Goal: Task Accomplishment & Management: Use online tool/utility

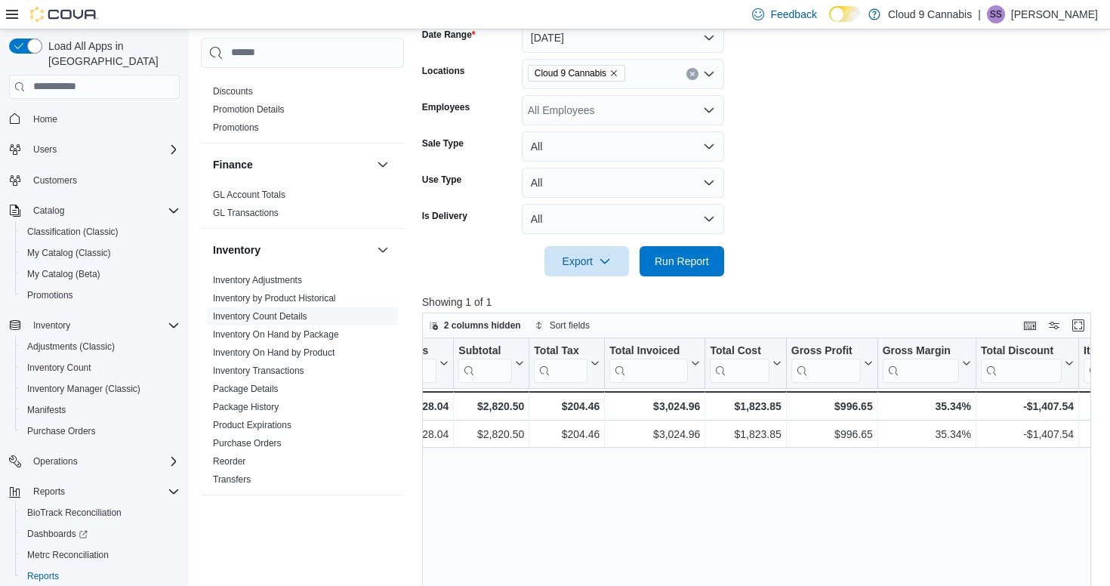
scroll to position [353, 0]
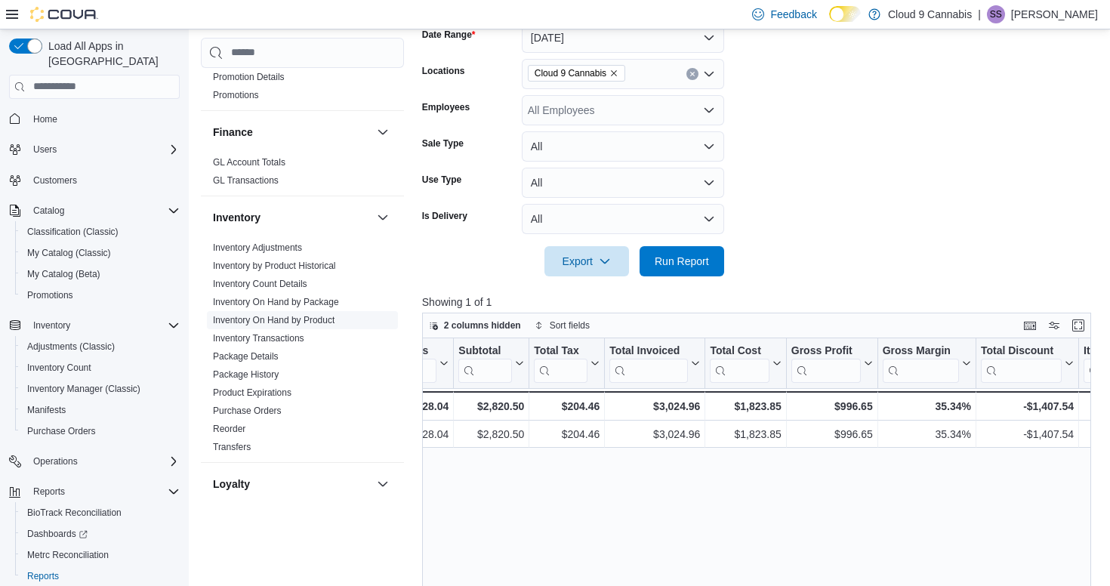
click at [291, 316] on link "Inventory On Hand by Product" at bounding box center [274, 320] width 122 height 11
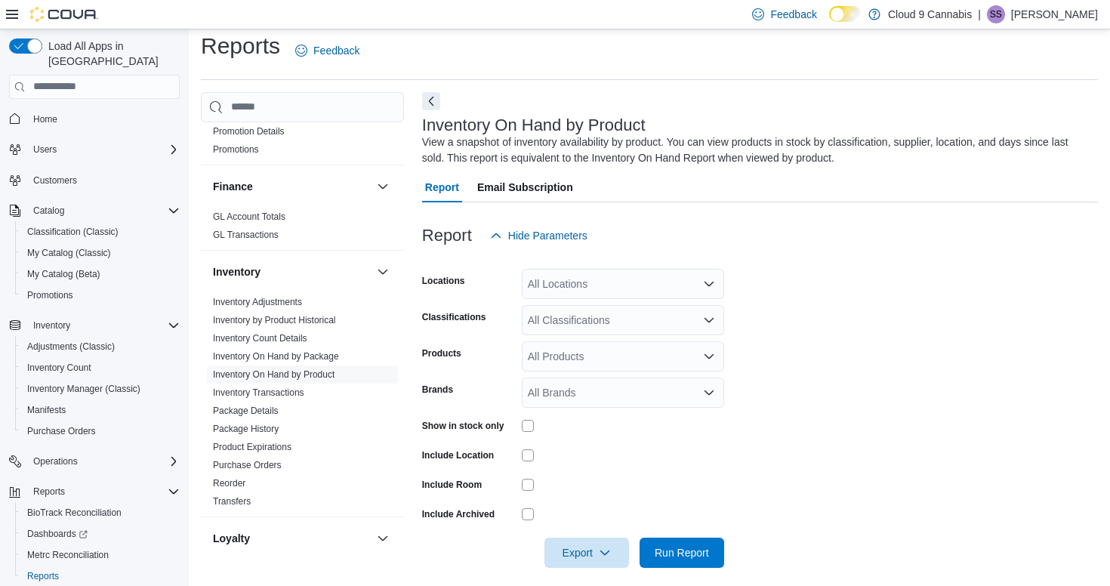
scroll to position [22, 0]
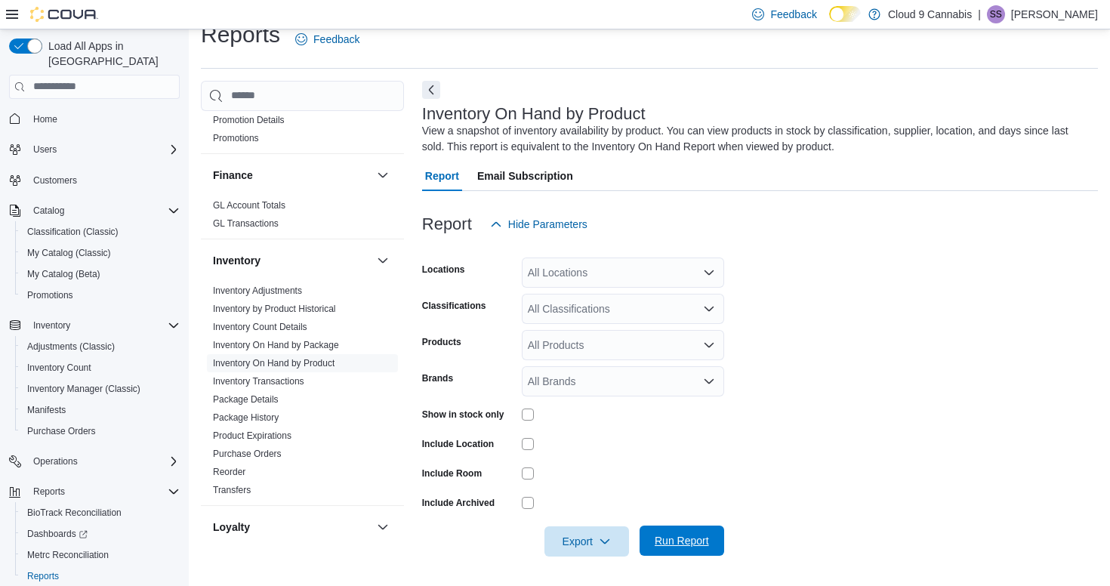
click at [699, 541] on span "Run Report" at bounding box center [682, 540] width 54 height 15
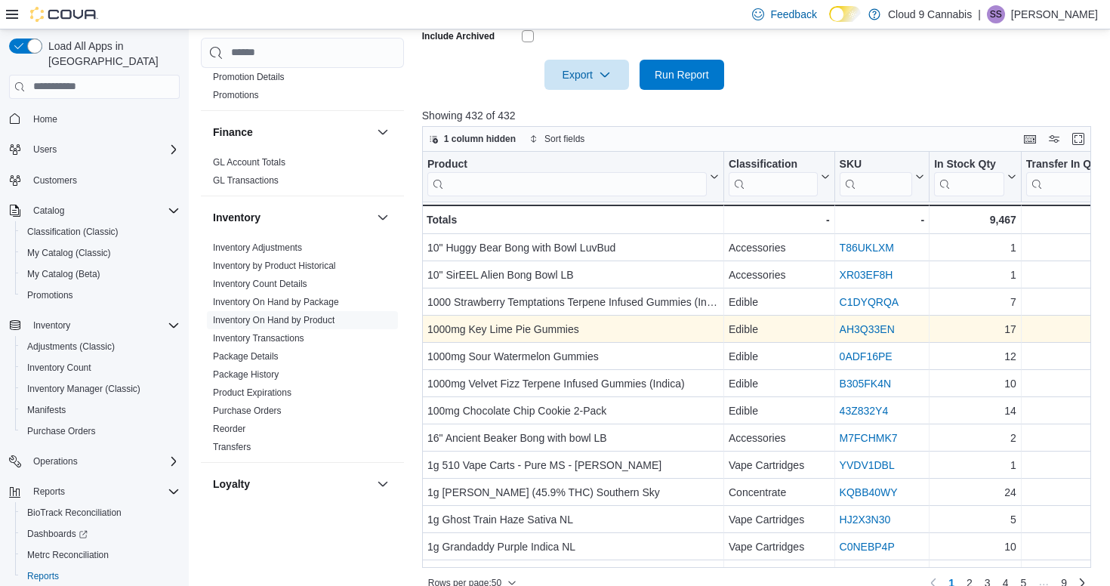
scroll to position [22, 0]
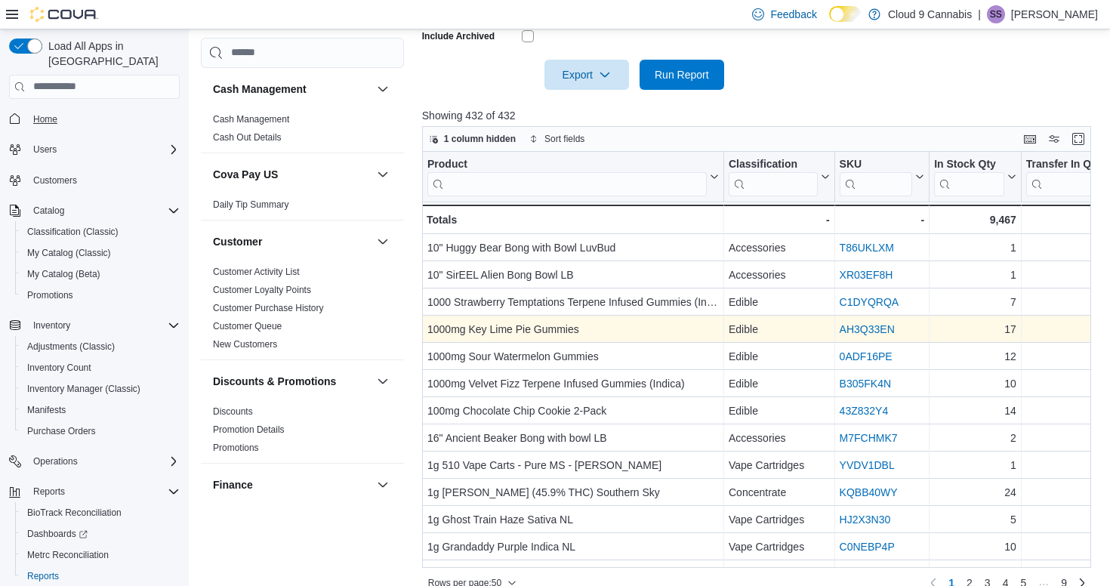
click at [48, 113] on span "Home" at bounding box center [45, 119] width 24 height 12
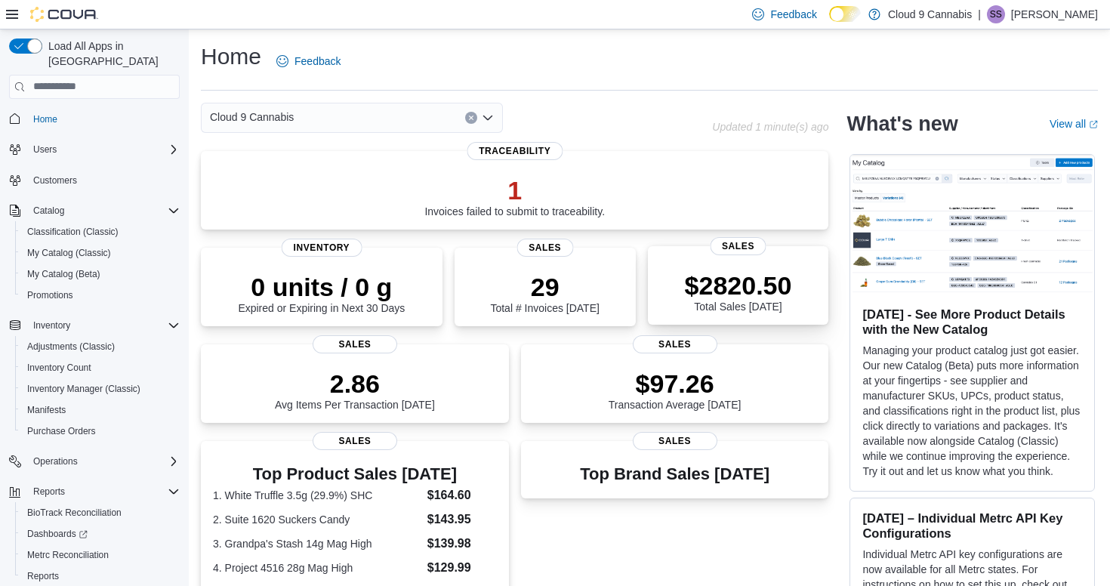
click at [750, 308] on div "$2820.50 Total Sales Today" at bounding box center [738, 291] width 107 height 42
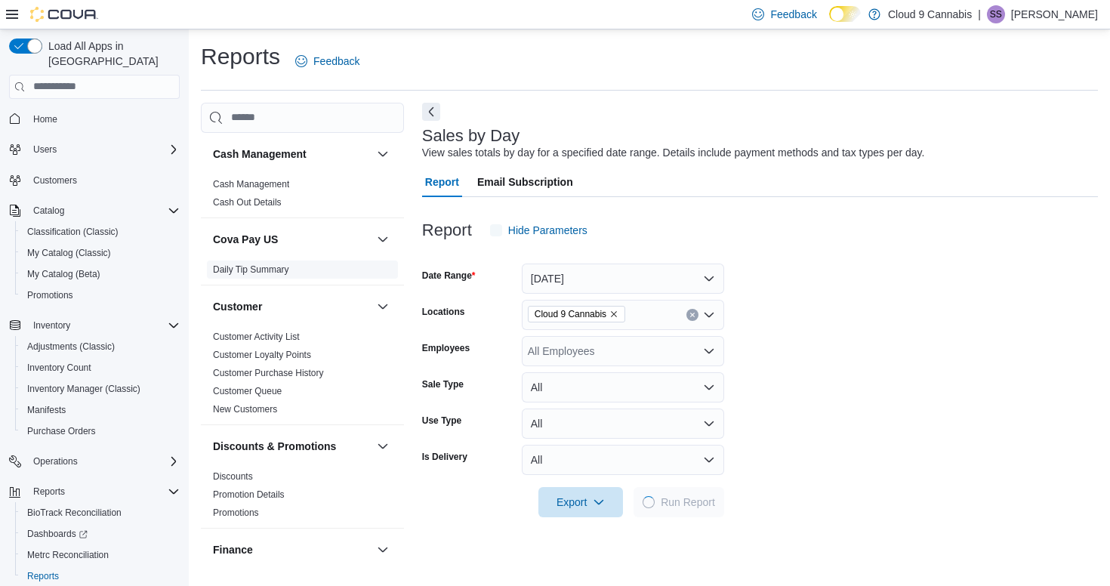
scroll to position [34, 0]
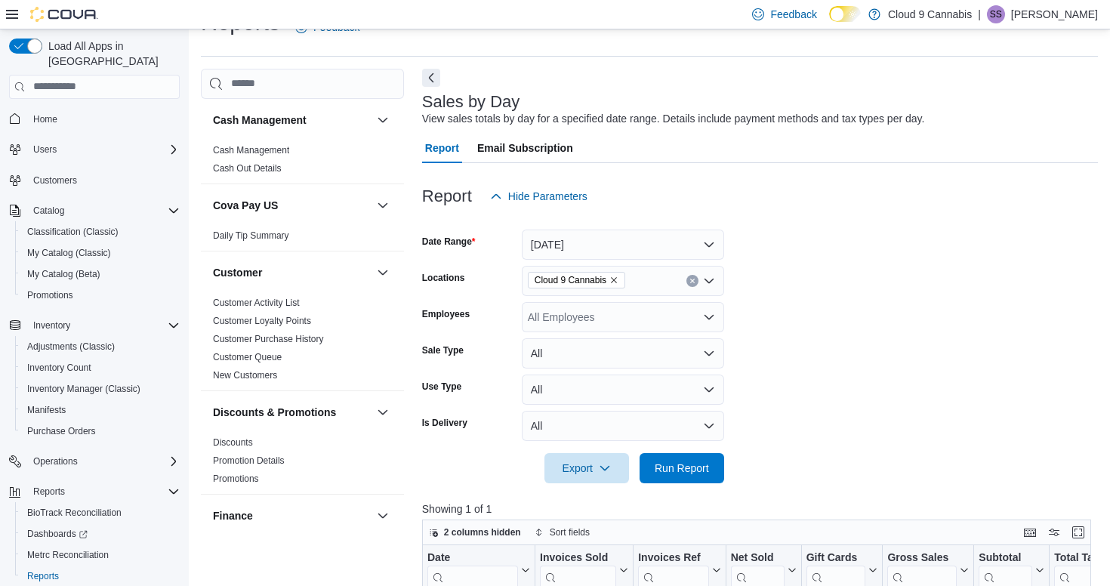
click at [587, 248] on button "[DATE]" at bounding box center [623, 245] width 202 height 30
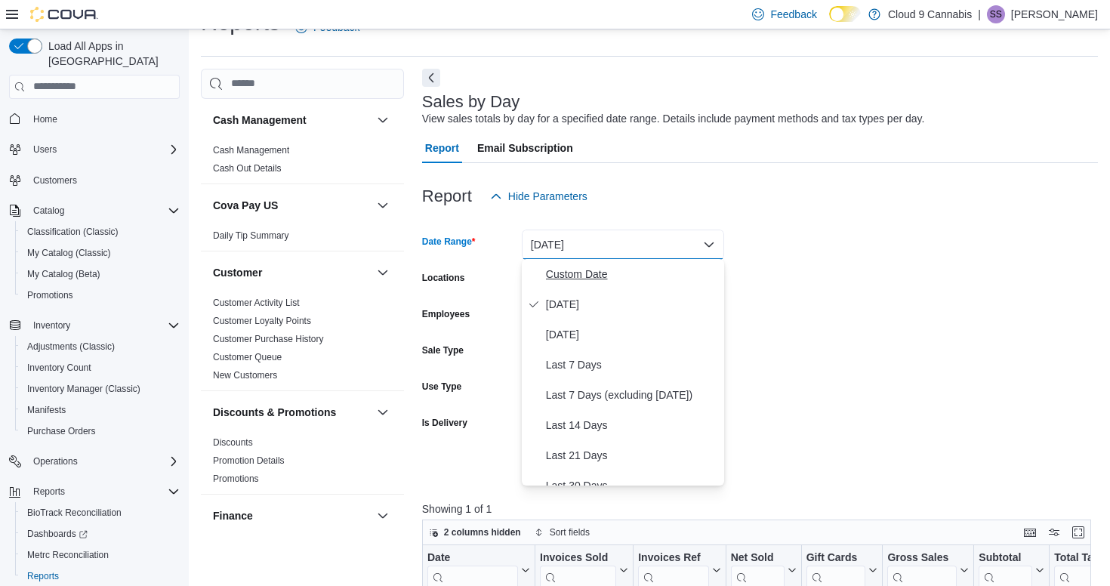
click at [565, 279] on span "Custom Date" at bounding box center [632, 274] width 172 height 18
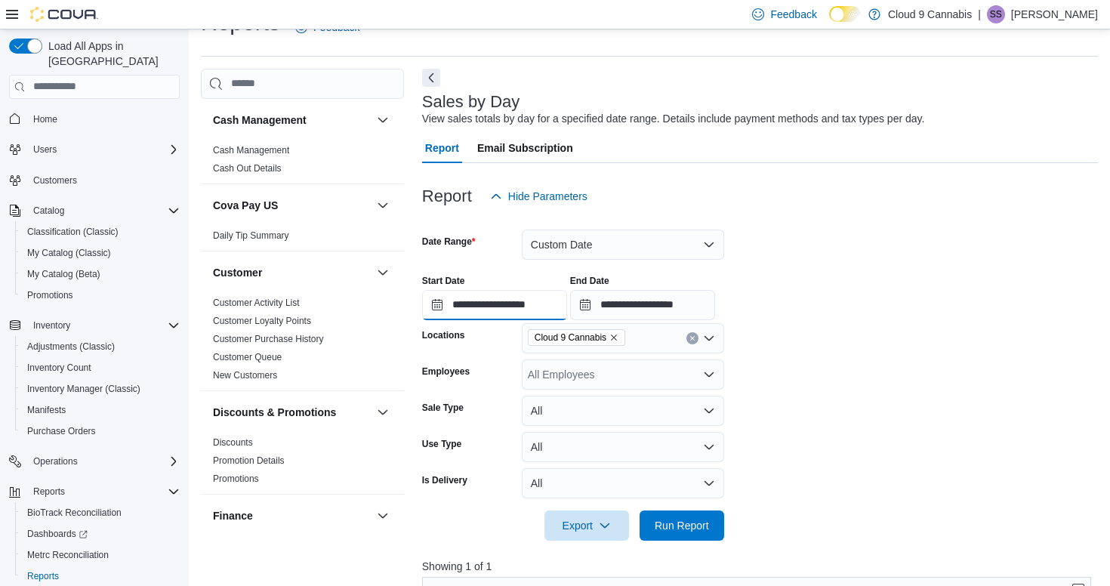
click at [439, 305] on input "**********" at bounding box center [494, 305] width 145 height 30
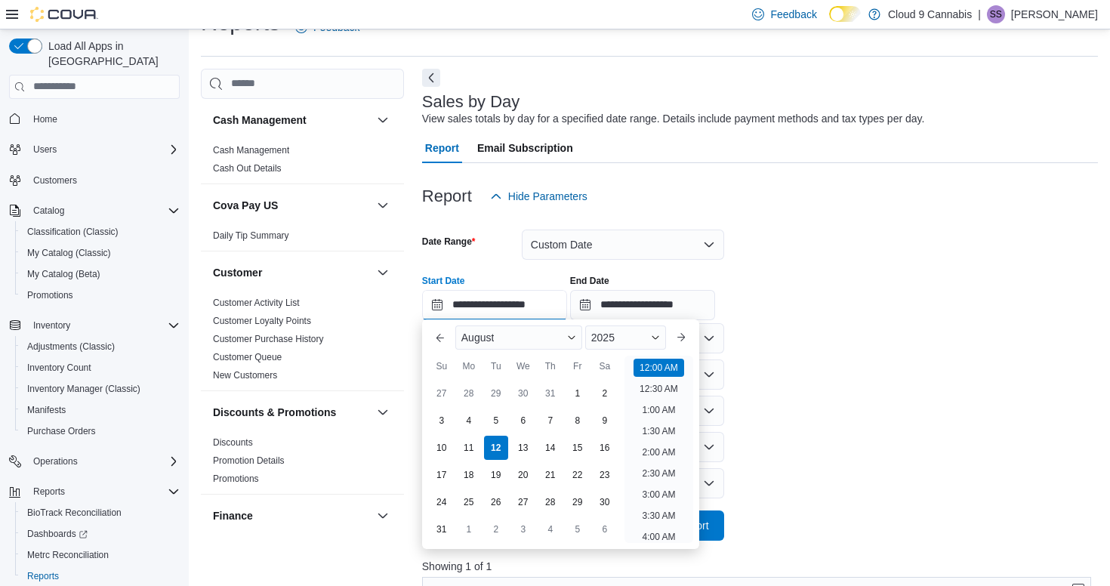
scroll to position [47, 0]
click at [577, 387] on div "1" at bounding box center [577, 393] width 26 height 26
type input "**********"
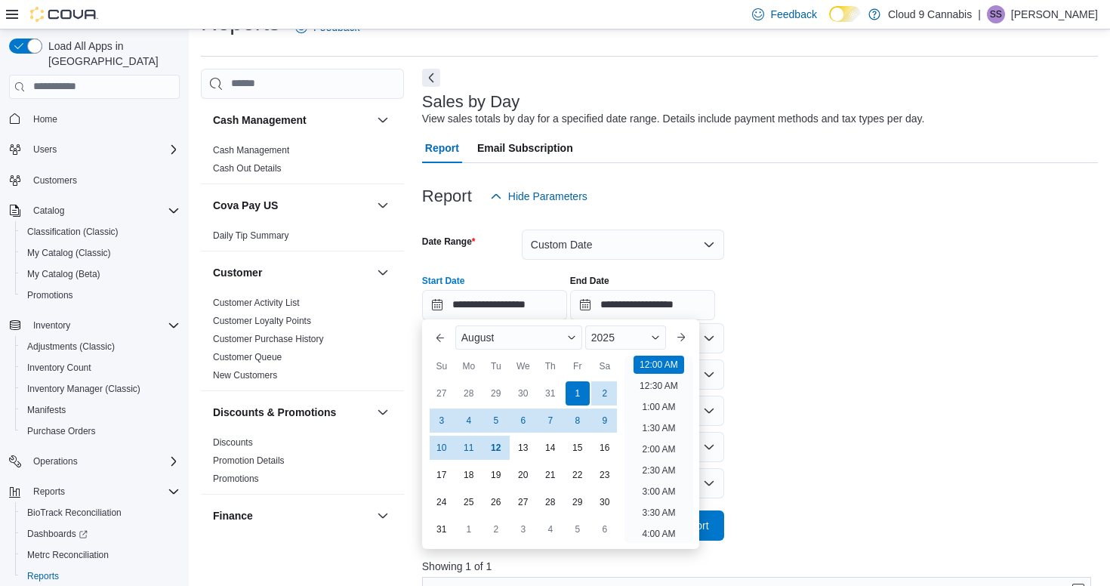
click at [807, 423] on form "**********" at bounding box center [760, 375] width 676 height 329
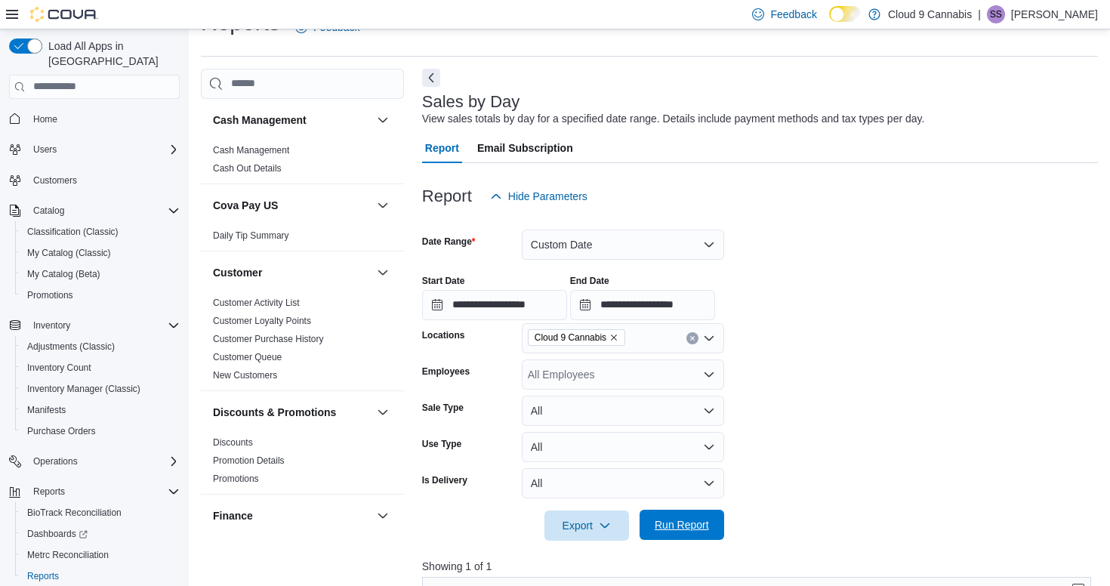
click at [702, 518] on span "Run Report" at bounding box center [682, 524] width 54 height 15
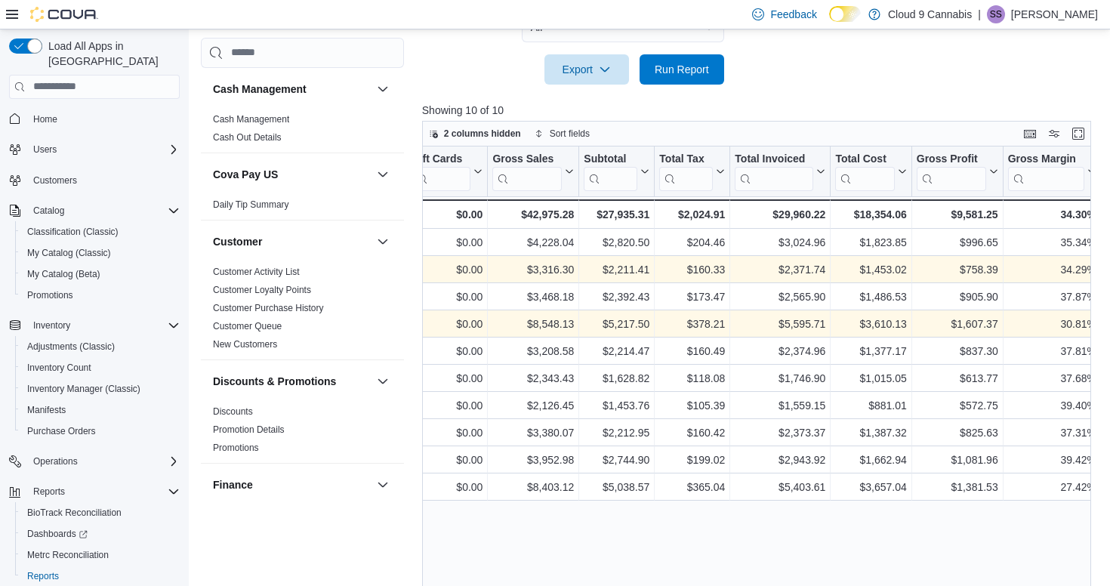
scroll to position [0, 410]
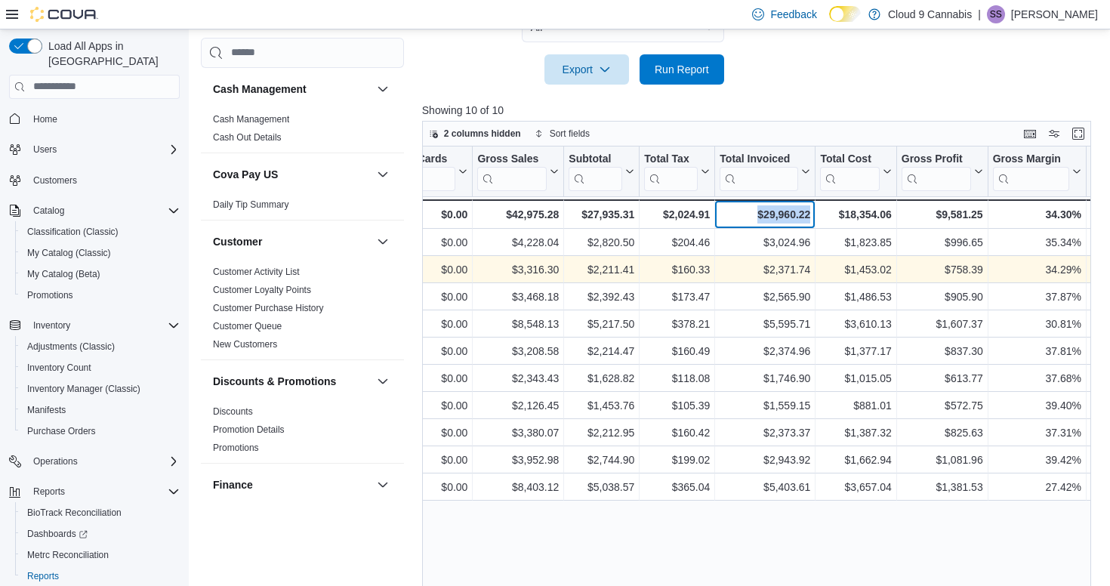
drag, startPoint x: 757, startPoint y: 214, endPoint x: 813, endPoint y: 216, distance: 55.2
click at [813, 216] on div "$29,960.22 - Total Invoiced, column 9, row 11" at bounding box center [765, 213] width 100 height 29
click at [810, 215] on div "$29,960.22" at bounding box center [765, 214] width 91 height 18
drag, startPoint x: 810, startPoint y: 215, endPoint x: 755, endPoint y: 210, distance: 55.4
click at [755, 210] on div "$29,960.22" at bounding box center [765, 214] width 91 height 18
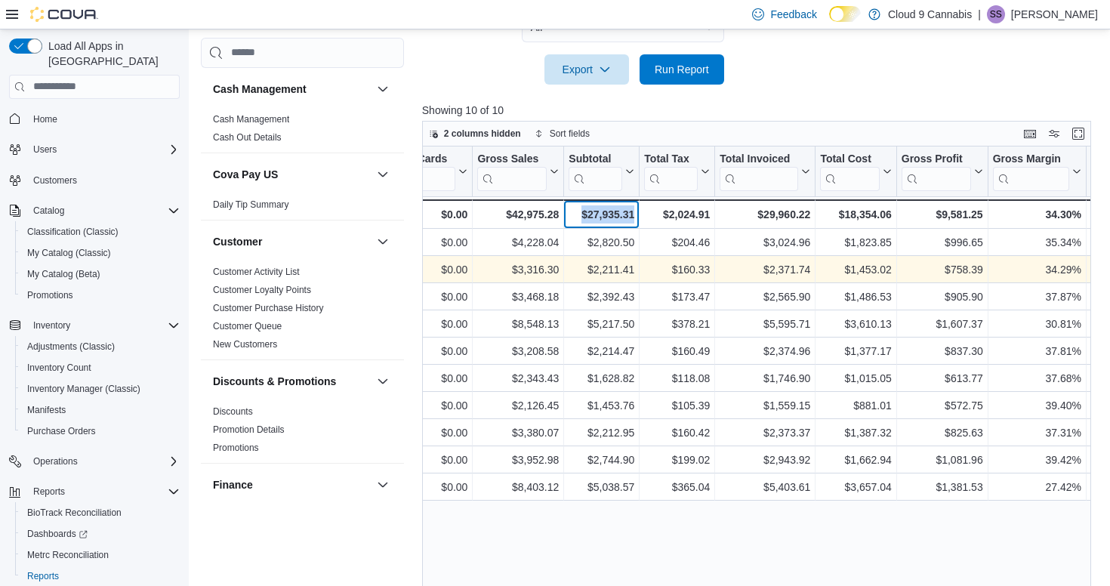
drag, startPoint x: 581, startPoint y: 211, endPoint x: 632, endPoint y: 215, distance: 50.8
click at [632, 215] on div "$27,935.31" at bounding box center [602, 214] width 66 height 18
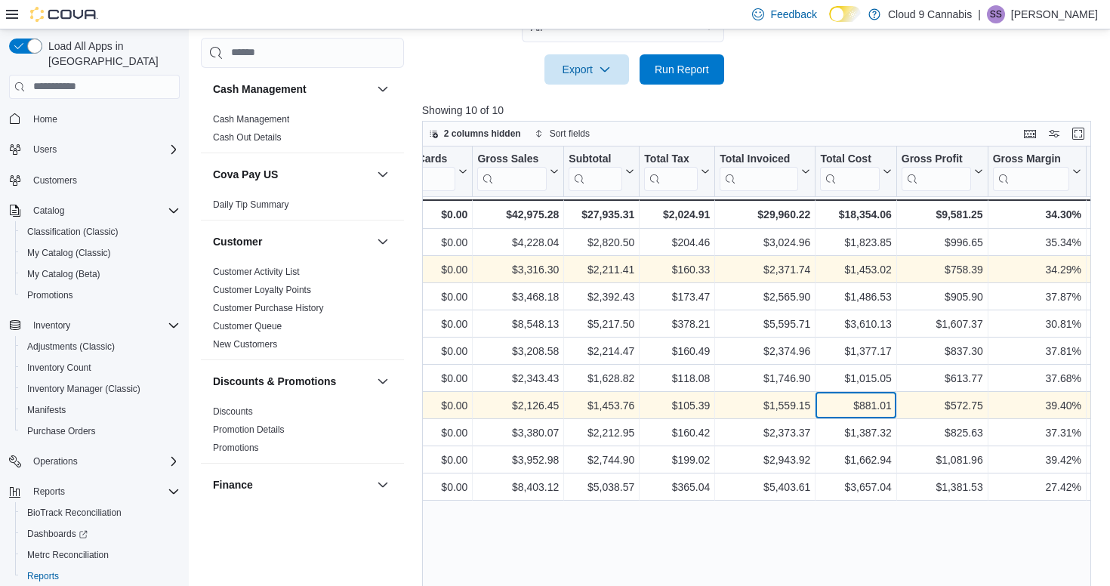
click at [850, 404] on div "$881.01" at bounding box center [855, 405] width 71 height 18
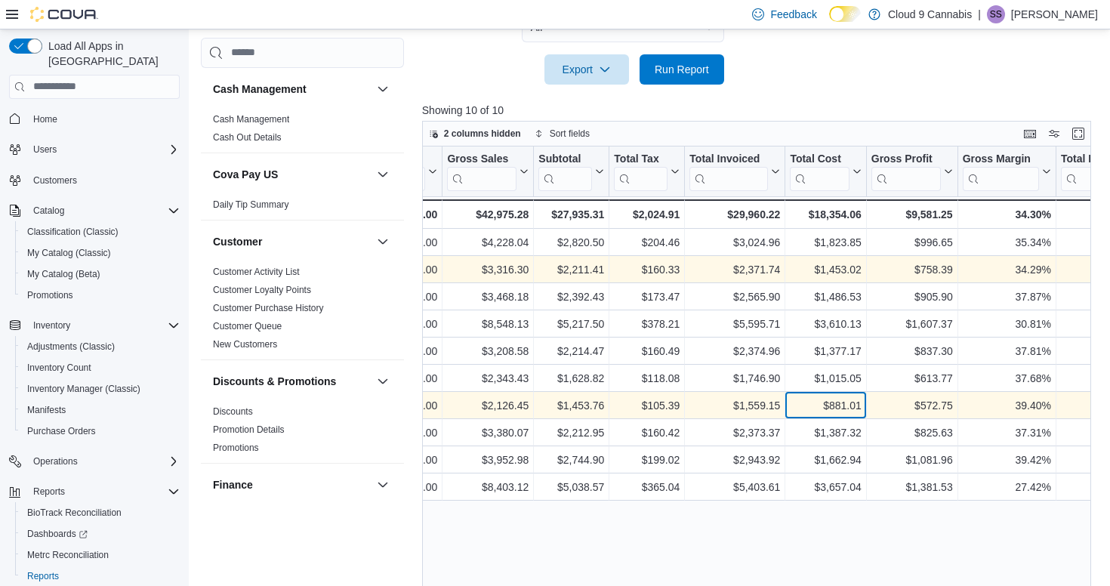
scroll to position [0, 443]
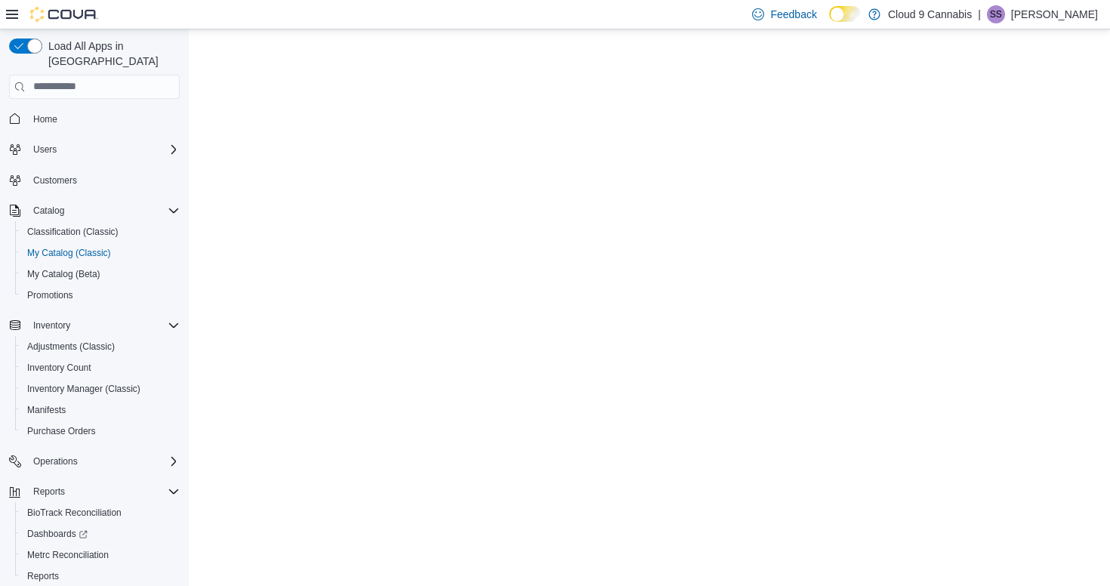
select select "**********"
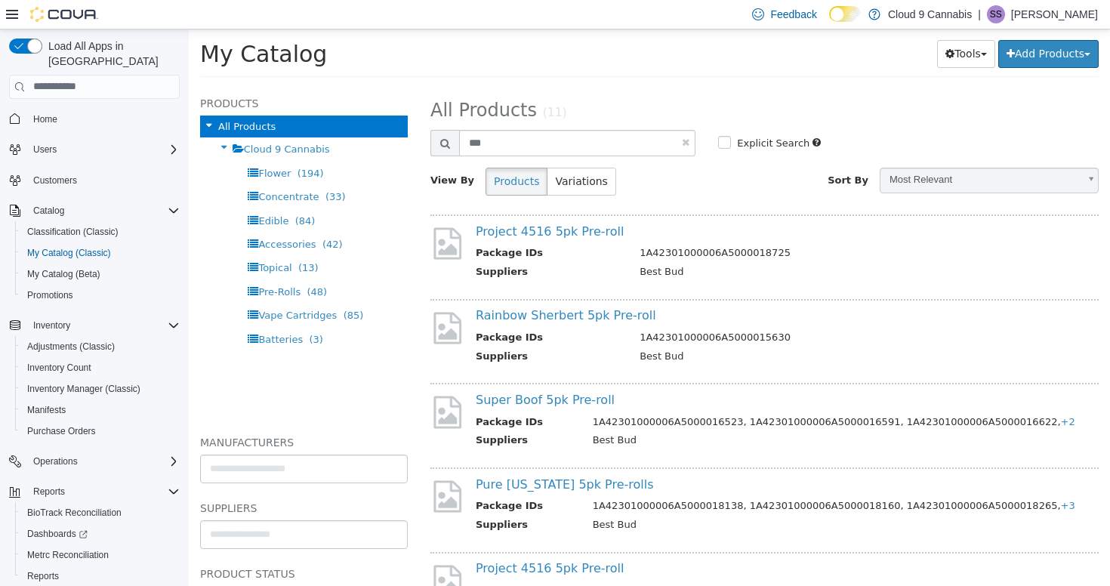
scroll to position [14, 0]
